Goal: Information Seeking & Learning: Learn about a topic

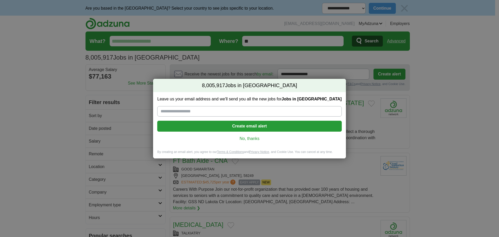
click at [251, 138] on link "No, thanks" at bounding box center [249, 139] width 176 height 6
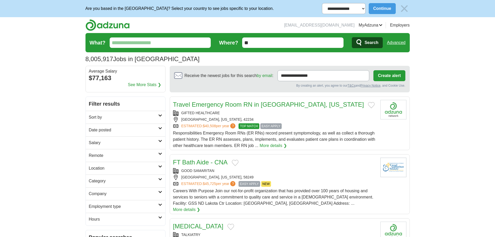
click at [127, 143] on h2 "Salary" at bounding box center [123, 143] width 69 height 6
click at [122, 173] on select "**********" at bounding box center [125, 171] width 73 height 11
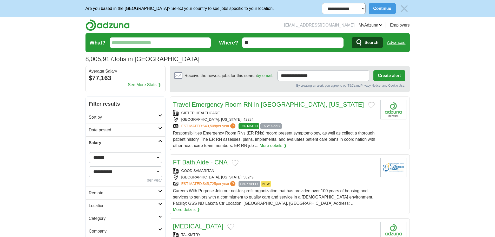
click at [122, 173] on select "**********" at bounding box center [125, 171] width 73 height 11
